Goal: Check status: Check status

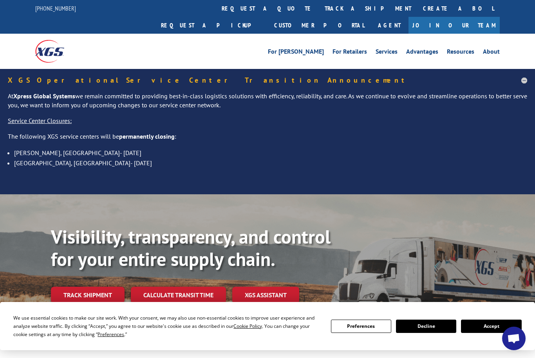
click at [490, 326] on button "Accept" at bounding box center [491, 326] width 60 height 13
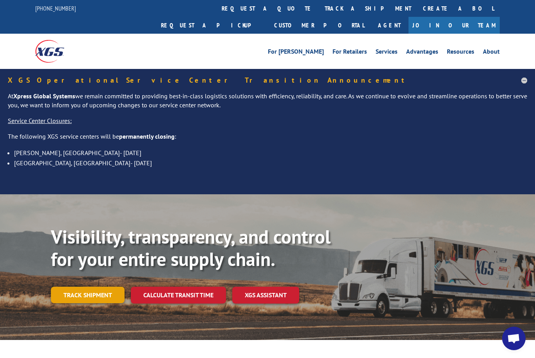
click at [96, 287] on link "Track shipment" at bounding box center [88, 295] width 74 height 16
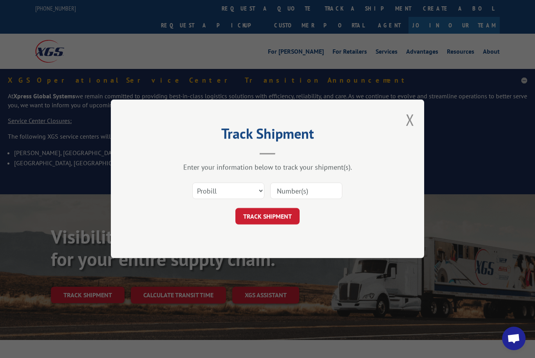
click at [294, 190] on input at bounding box center [306, 191] width 72 height 16
type input "17559649"
click at [271, 221] on button "TRACK SHIPMENT" at bounding box center [267, 216] width 64 height 16
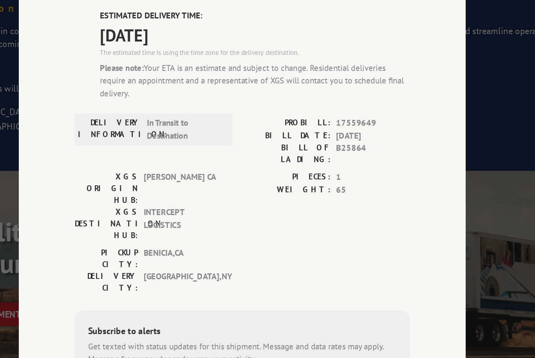
click at [163, 342] on input at bounding box center [200, 350] width 74 height 16
click at [163, 342] on input "+1 (917) 9__-____" at bounding box center [200, 350] width 74 height 16
type input "+1 (610) 291-7992"
click at [243, 342] on button "SUBSCRIBE" at bounding box center [265, 350] width 45 height 16
